Goal: Check status: Check status

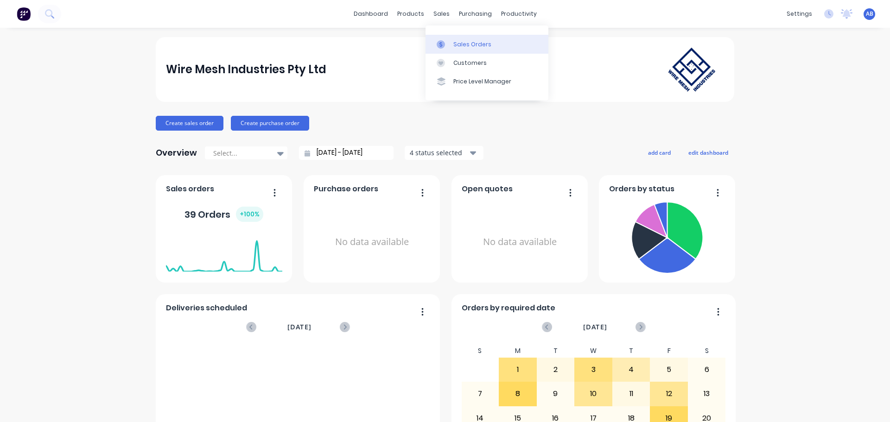
click at [453, 45] on div "Sales Orders" at bounding box center [472, 44] width 38 height 8
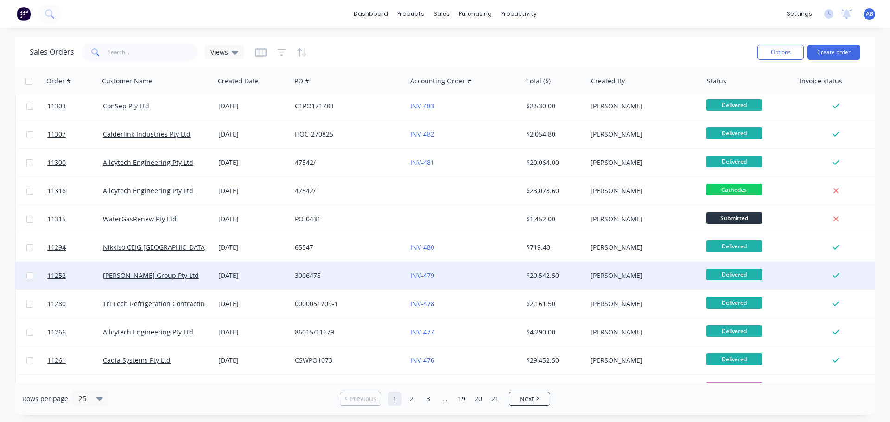
scroll to position [46, 0]
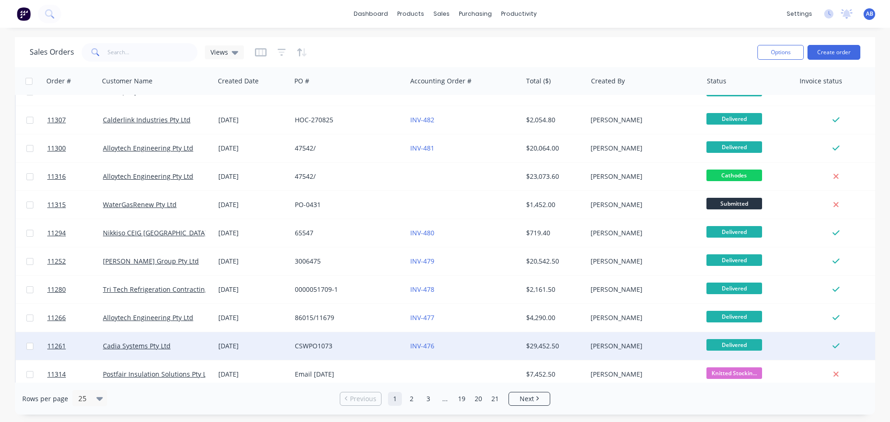
click at [385, 347] on div "CSWPO1073" at bounding box center [346, 346] width 103 height 9
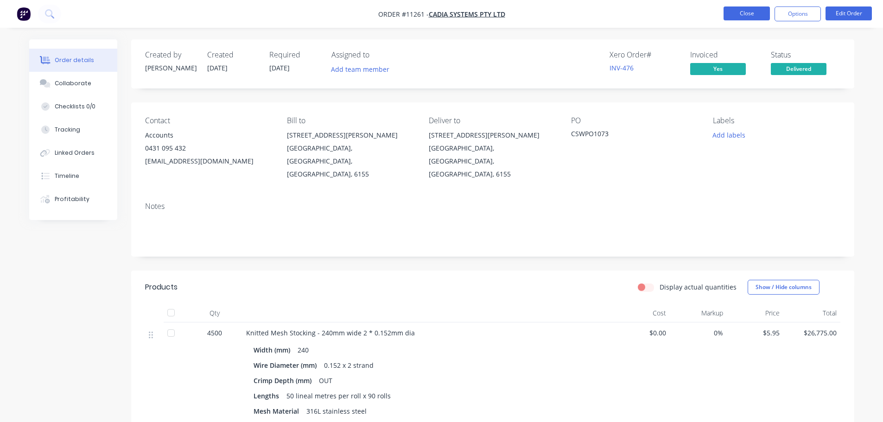
click at [752, 11] on button "Close" at bounding box center [747, 13] width 46 height 14
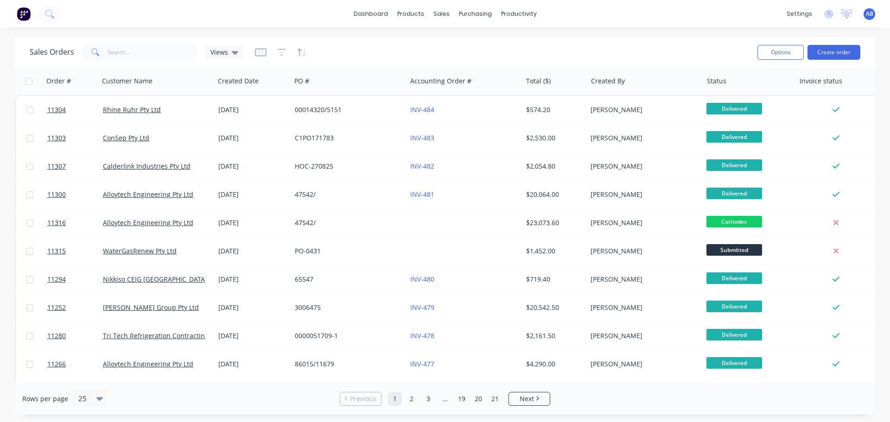
click at [28, 15] on img at bounding box center [24, 14] width 14 height 14
